Goal: Task Accomplishment & Management: Use online tool/utility

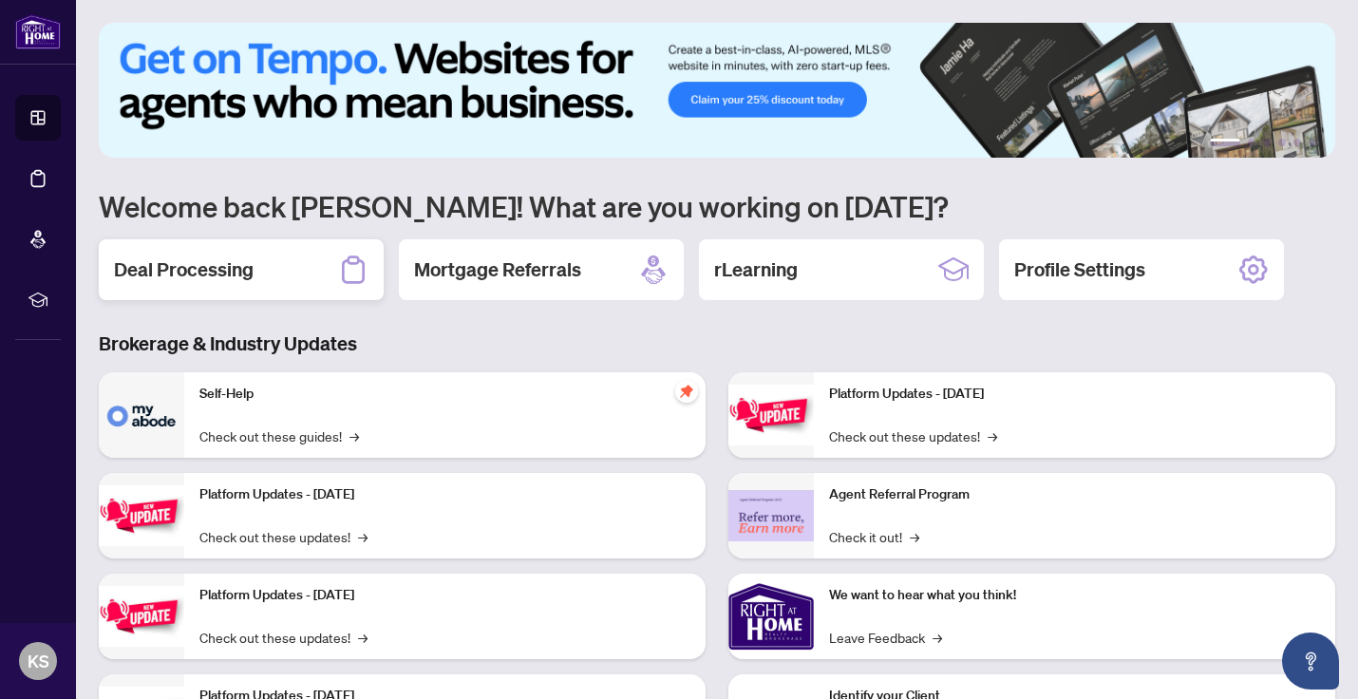
click at [295, 274] on div "Deal Processing" at bounding box center [241, 269] width 285 height 61
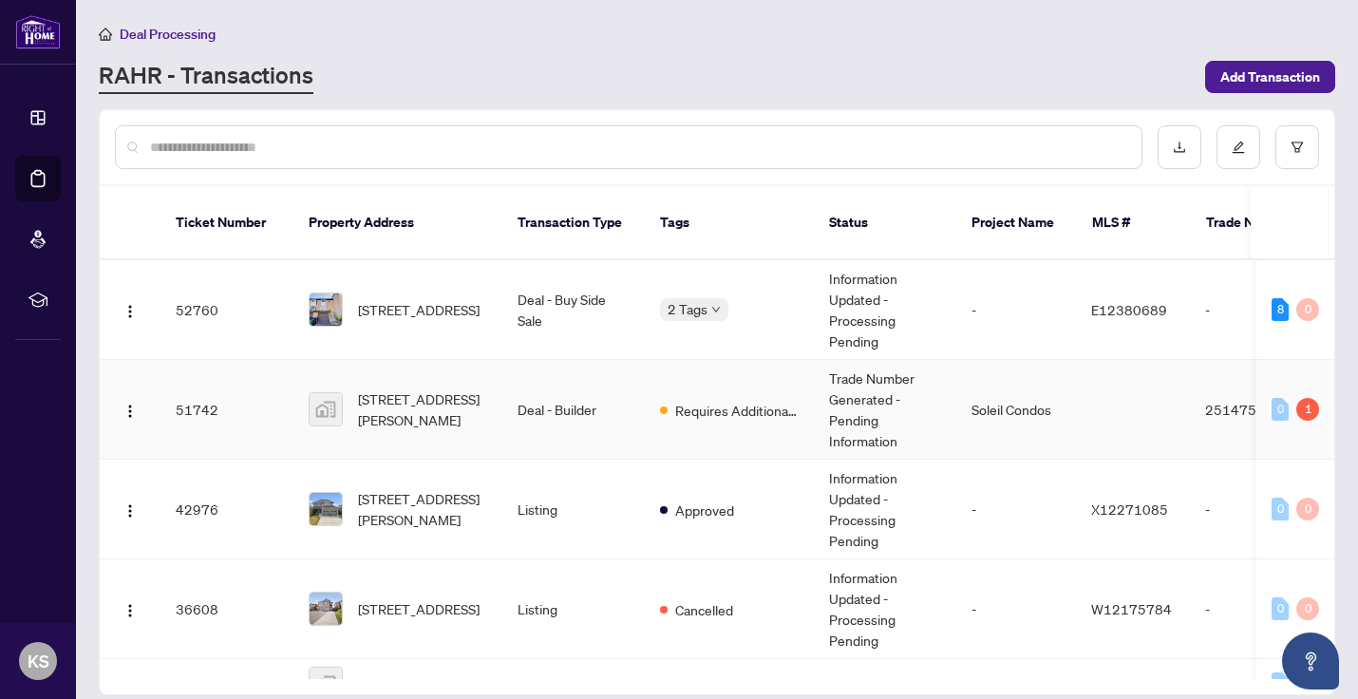
click at [272, 382] on td "51742" at bounding box center [226, 410] width 133 height 100
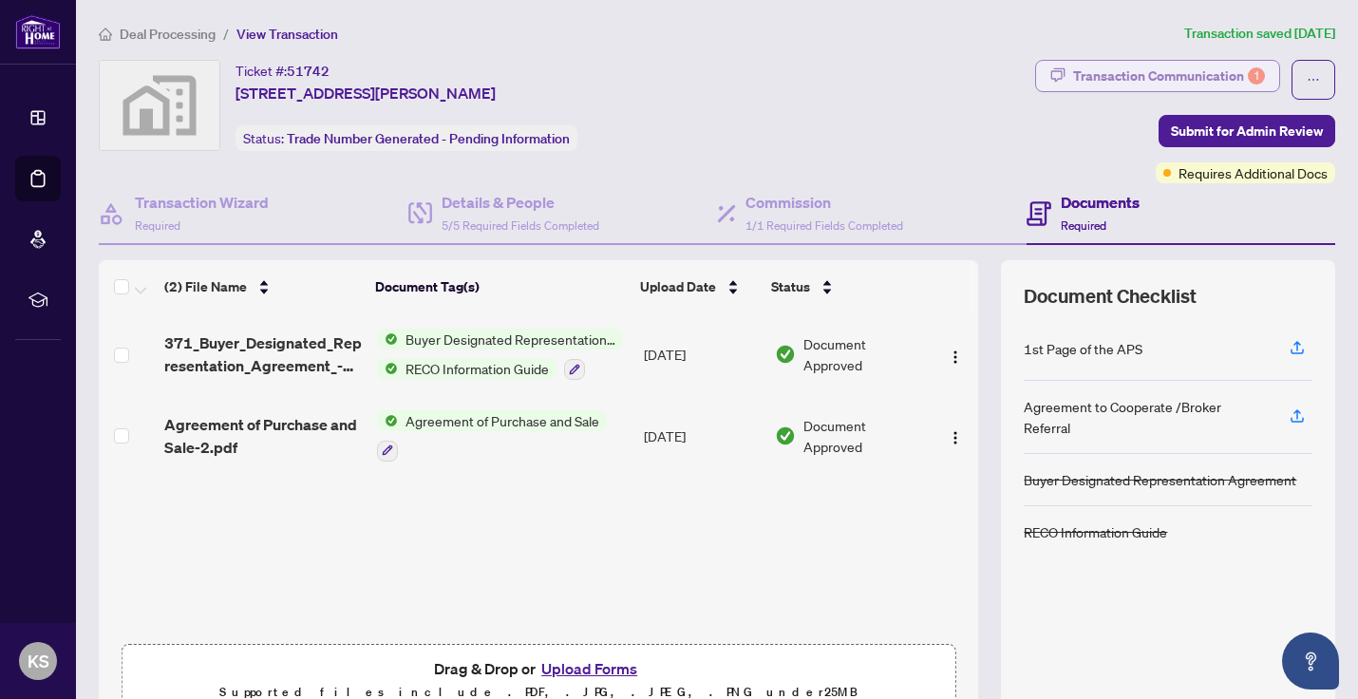
click at [1118, 81] on div "Transaction Communication 1" at bounding box center [1169, 76] width 192 height 30
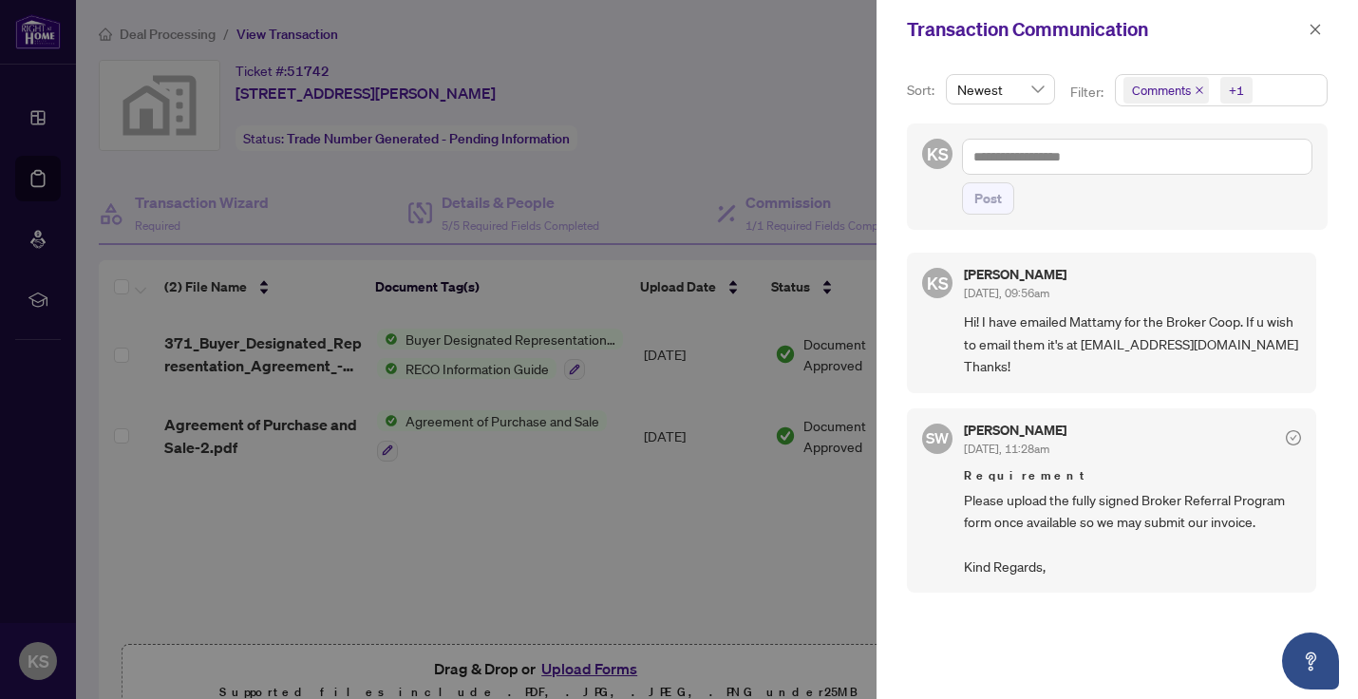
click at [692, 192] on div at bounding box center [679, 349] width 1358 height 699
click at [710, 56] on div at bounding box center [679, 349] width 1358 height 699
click at [1313, 33] on icon "close" at bounding box center [1315, 29] width 13 height 13
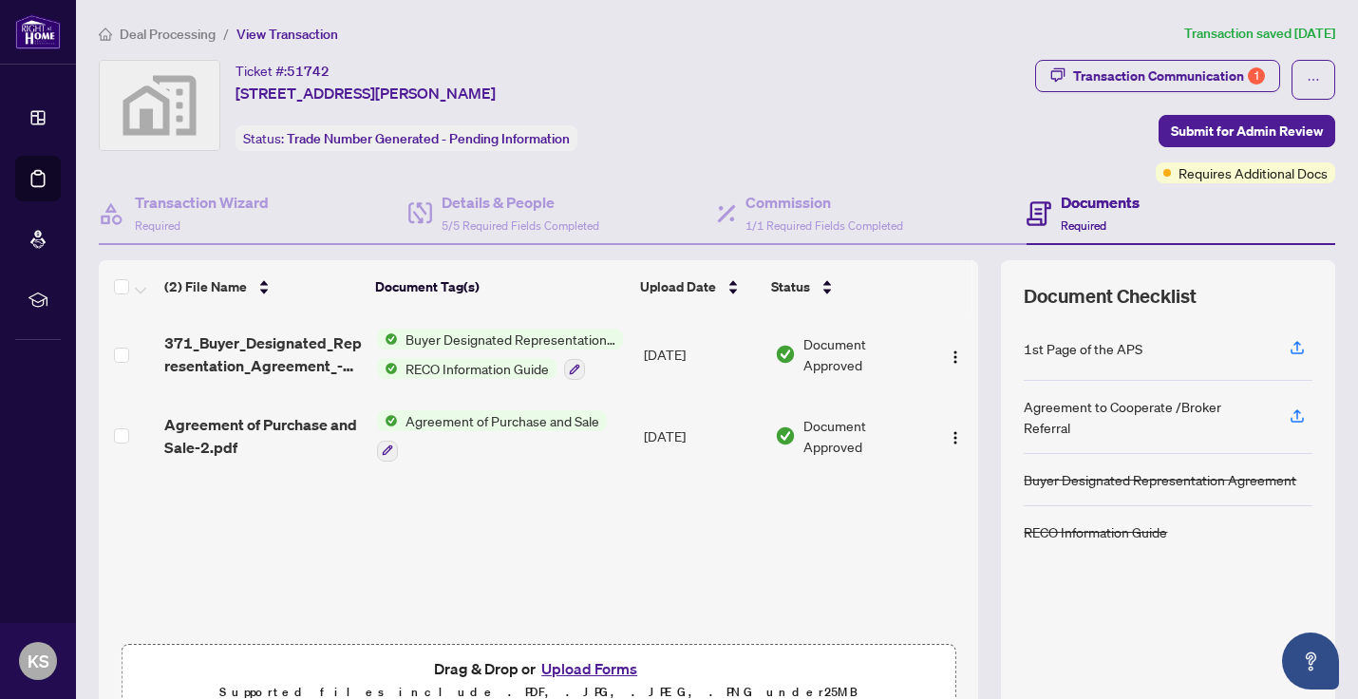
click at [192, 33] on span "Deal Processing" at bounding box center [168, 34] width 96 height 17
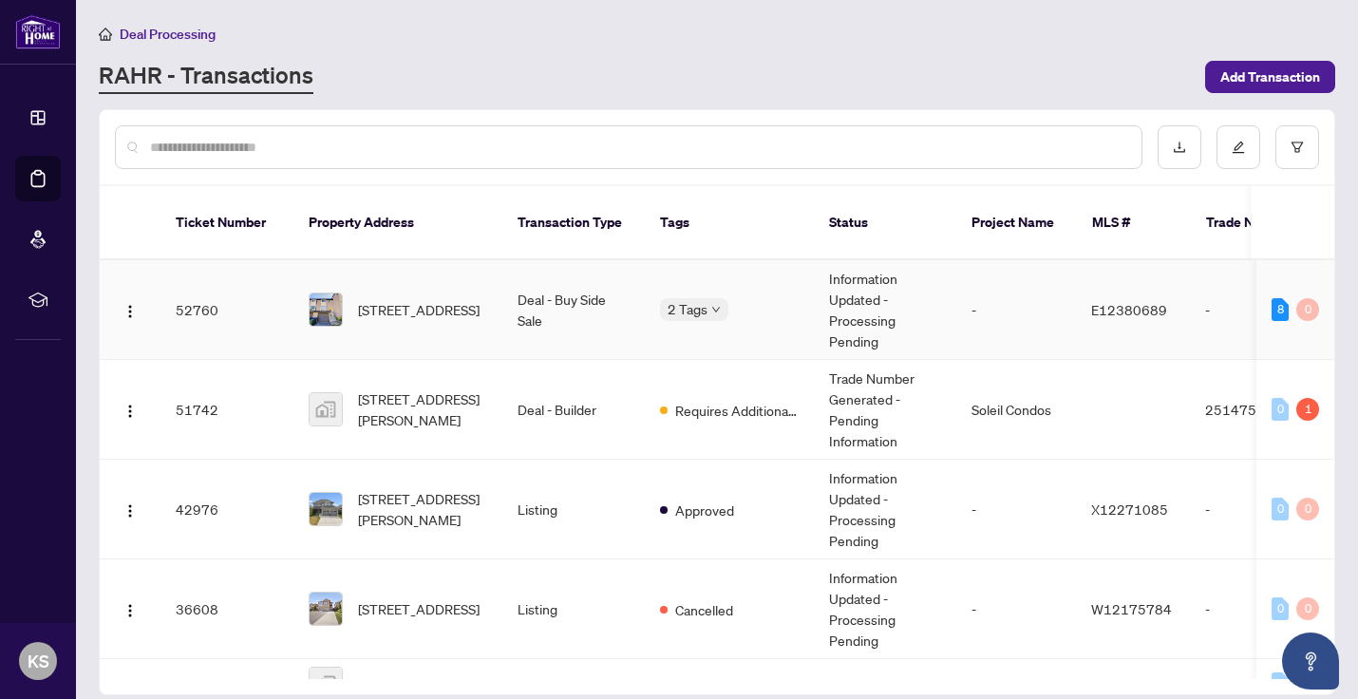
click at [256, 310] on td "52760" at bounding box center [226, 310] width 133 height 100
